Goal: Navigation & Orientation: Find specific page/section

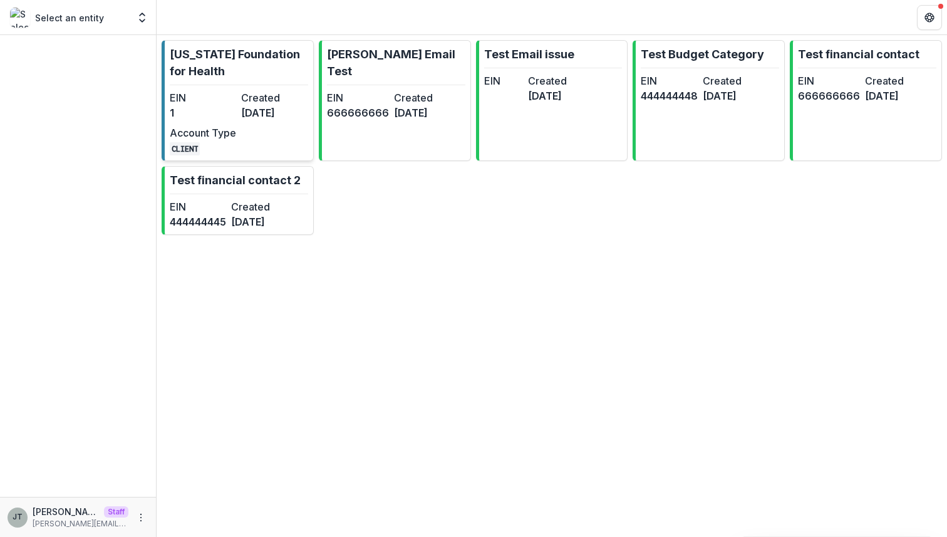
click at [271, 107] on dd "[DATE]" at bounding box center [274, 112] width 66 height 15
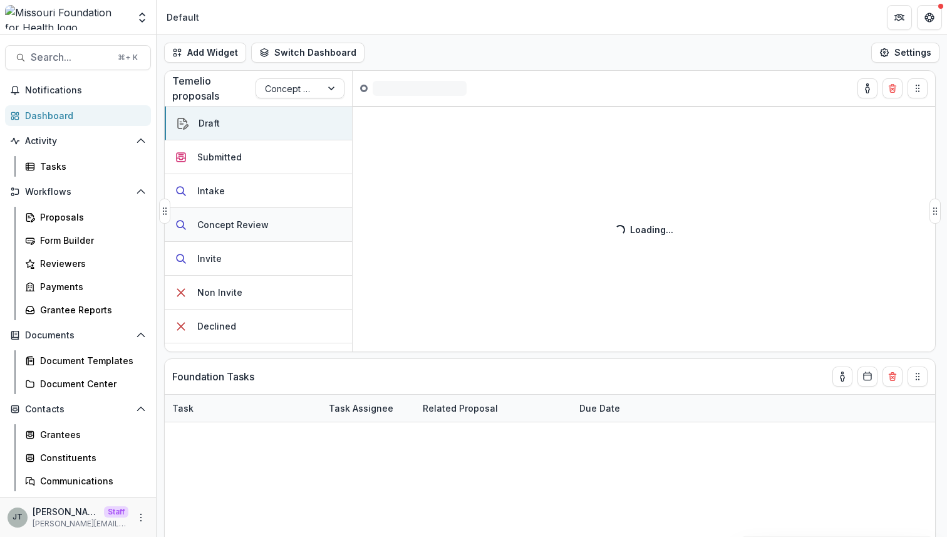
click at [178, 225] on icon "button" at bounding box center [181, 225] width 13 height 13
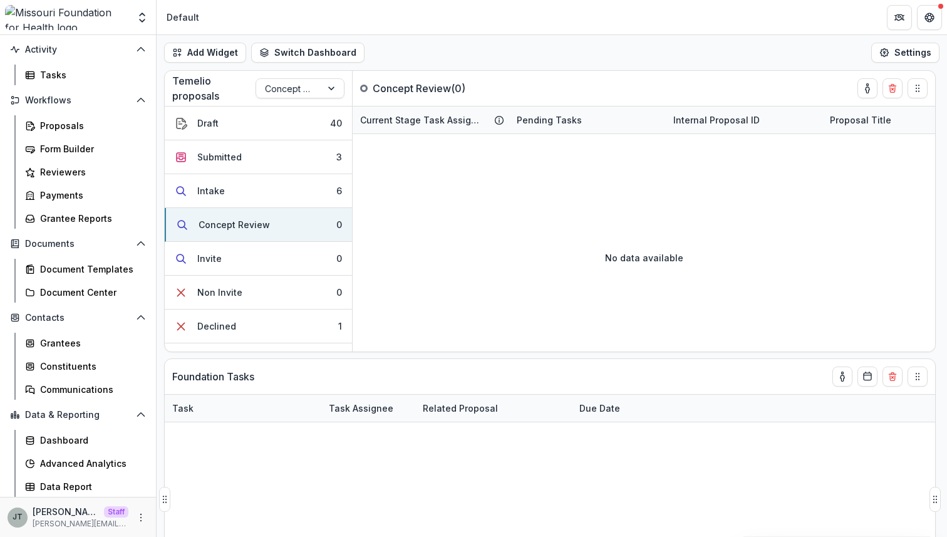
scroll to position [103, 0]
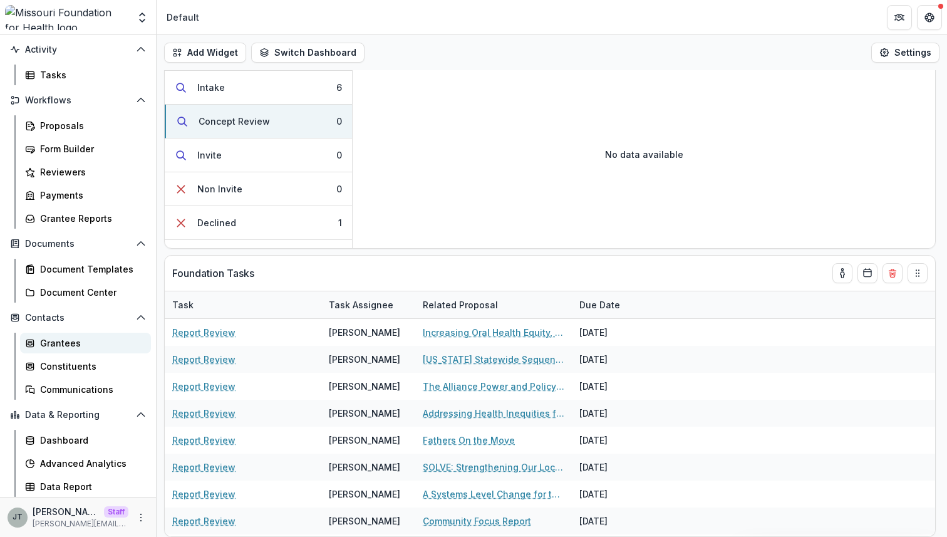
click at [73, 340] on div "Grantees" at bounding box center [90, 342] width 101 height 13
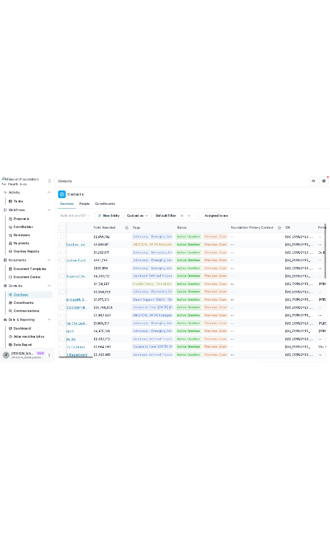
scroll to position [0, 43]
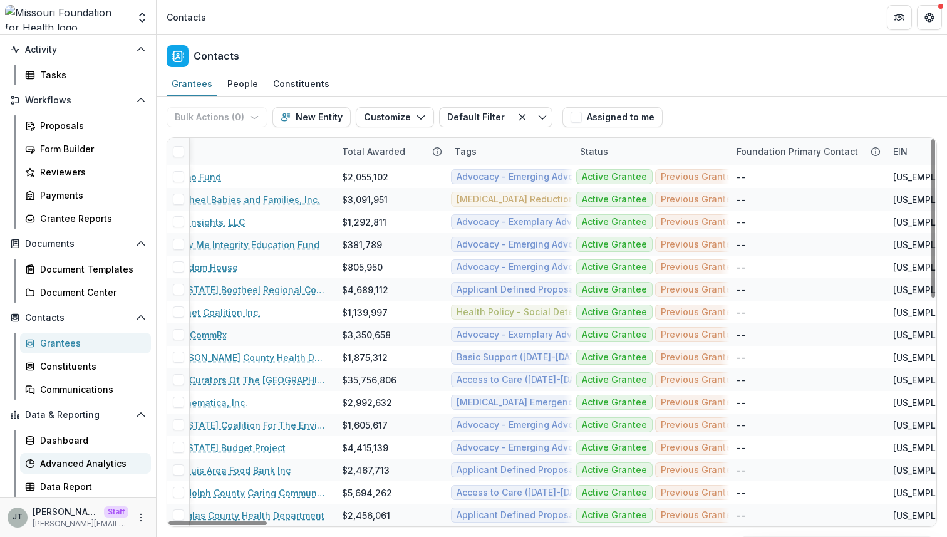
click at [96, 462] on div "Advanced Analytics" at bounding box center [90, 463] width 101 height 13
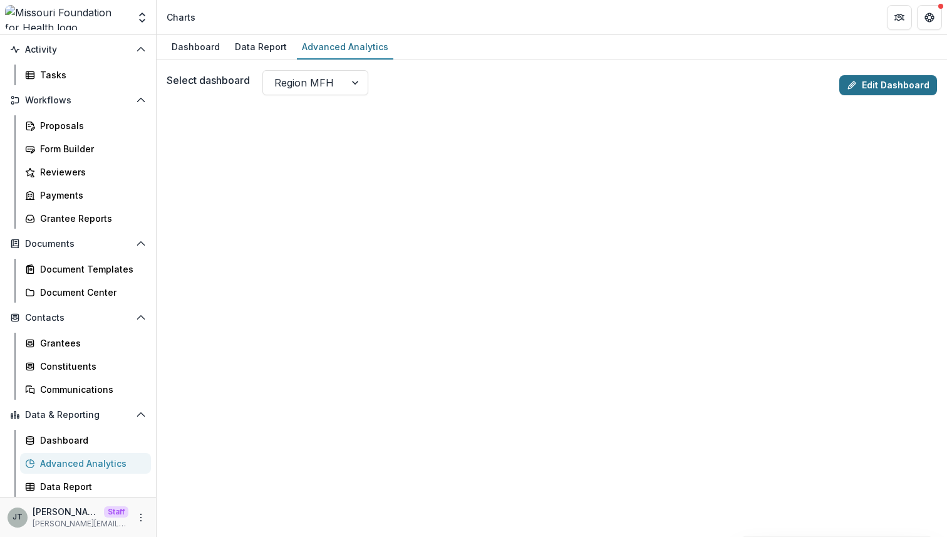
click at [866, 86] on link "Edit Dashboard" at bounding box center [889, 85] width 98 height 20
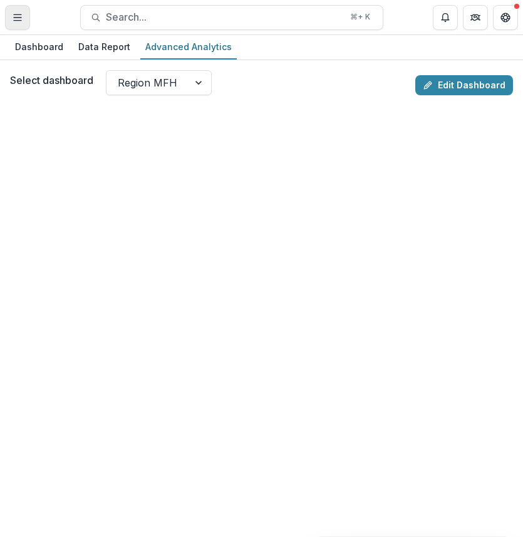
click at [21, 13] on icon "Toggle Menu" at bounding box center [18, 18] width 10 height 10
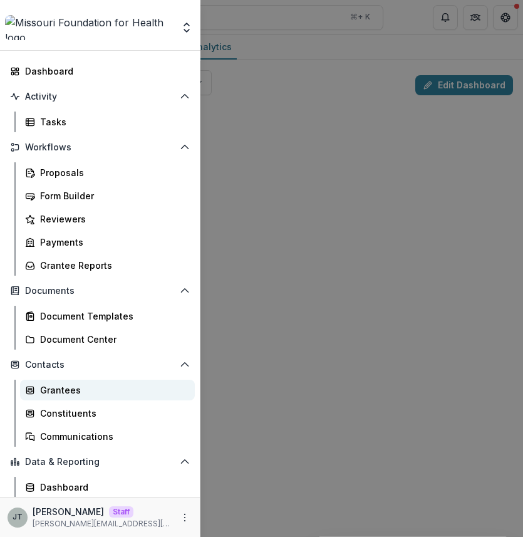
click at [80, 393] on div "Grantees" at bounding box center [112, 389] width 145 height 13
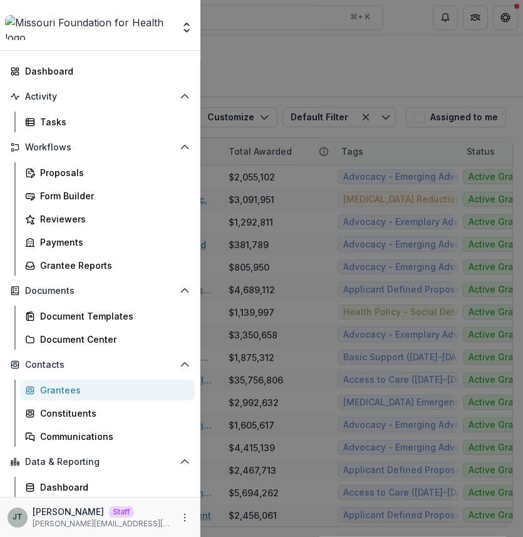
click at [423, 53] on div "Foundations [US_STATE] Foundation for Health Nonprofits [PERSON_NAME] Email Tes…" at bounding box center [261, 268] width 523 height 537
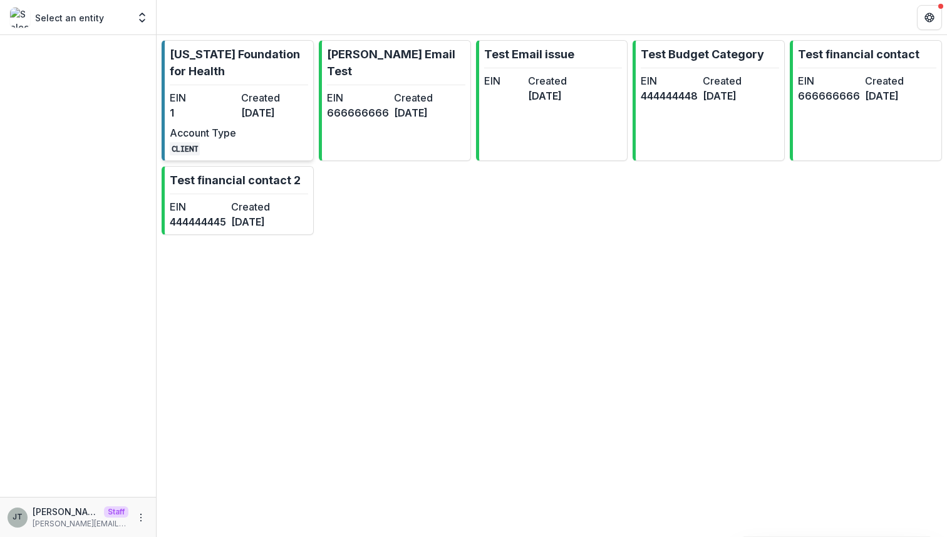
click at [275, 83] on link "[US_STATE] Foundation for Health EIN 1 Created [DATE] Account Type CLIENT" at bounding box center [238, 100] width 152 height 121
click at [263, 102] on dt "Created" at bounding box center [274, 97] width 66 height 15
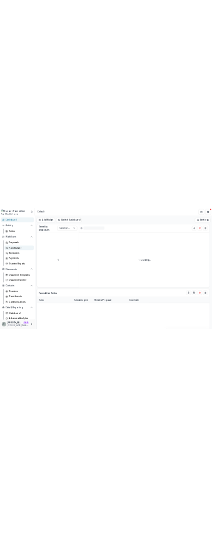
scroll to position [91, 0]
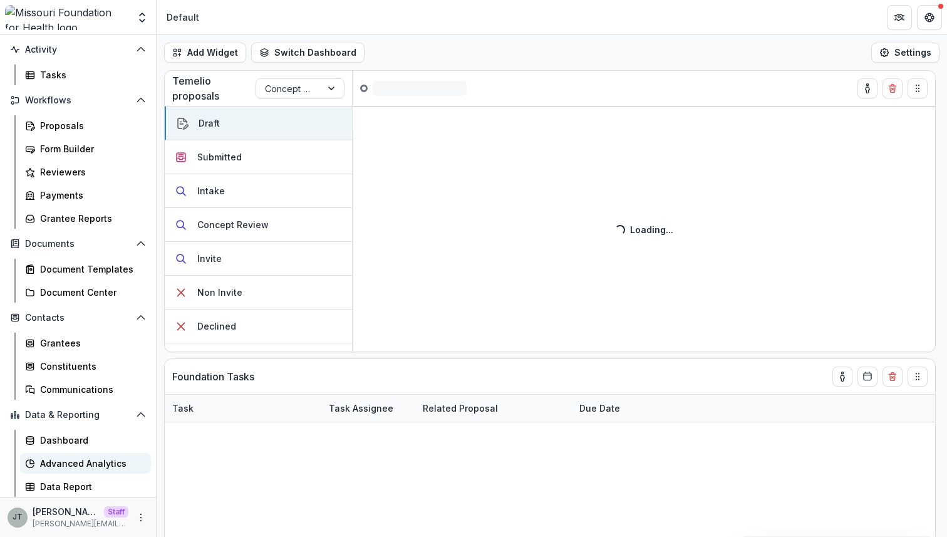
click at [63, 460] on div "Advanced Analytics" at bounding box center [90, 463] width 101 height 13
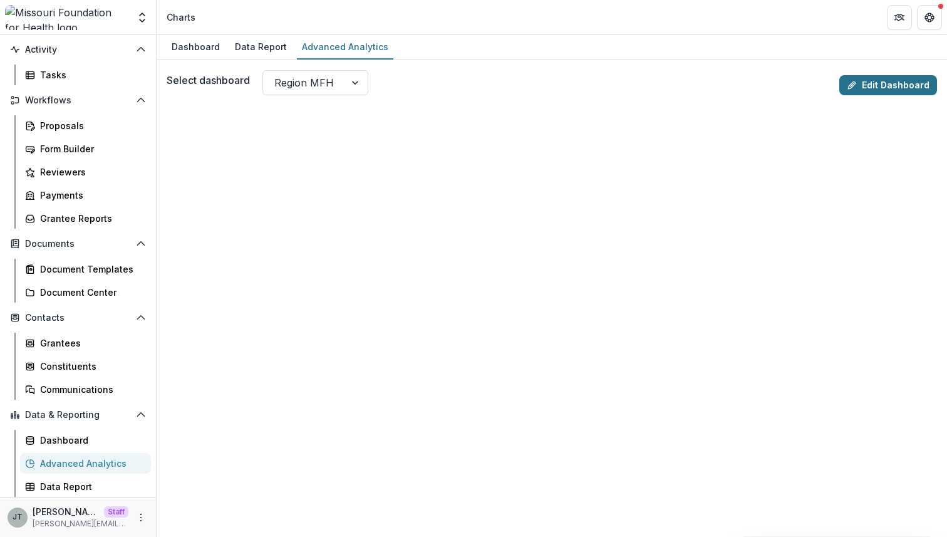
click at [888, 80] on link "Edit Dashboard" at bounding box center [889, 85] width 98 height 20
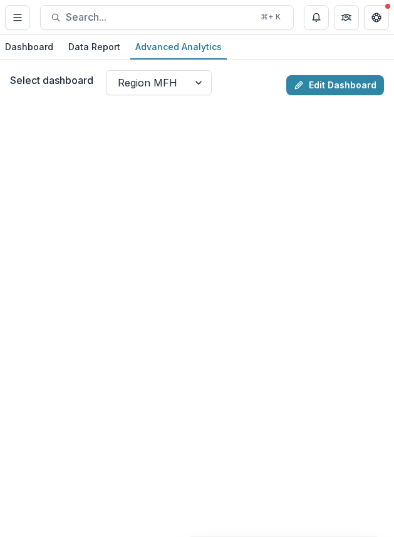
click at [246, 61] on div "Select dashboard Region MFH Edit Dashboard" at bounding box center [197, 298] width 394 height 477
click at [18, 20] on line "Toggle Menu" at bounding box center [18, 20] width 8 height 0
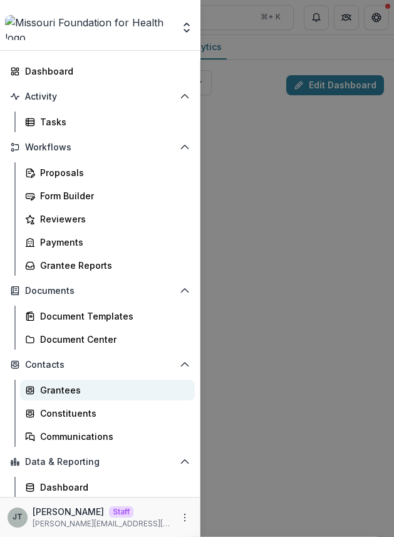
click at [62, 393] on div "Grantees" at bounding box center [112, 389] width 145 height 13
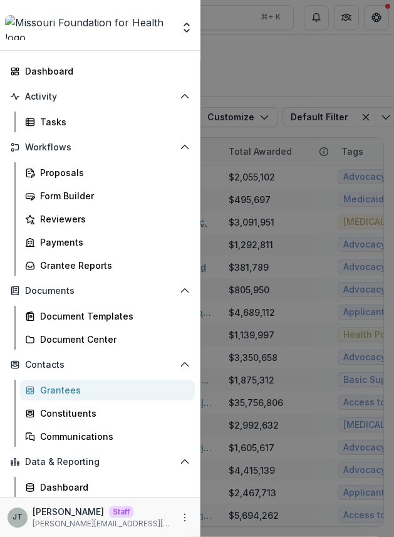
click at [352, 84] on div "Foundations [US_STATE] Foundation for Health Nonprofits [PERSON_NAME] Email Tes…" at bounding box center [197, 268] width 394 height 537
